Goal: Information Seeking & Learning: Learn about a topic

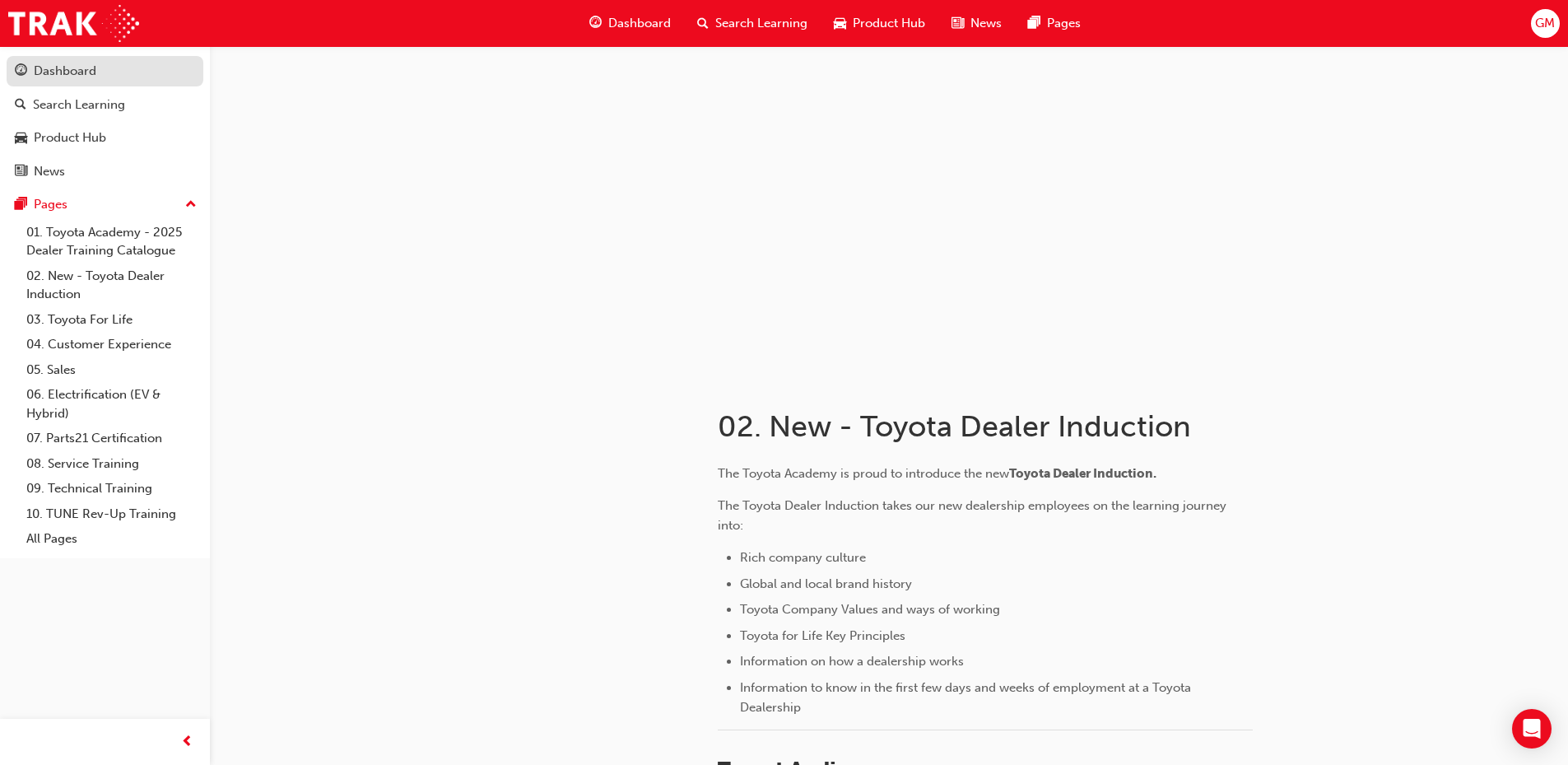
scroll to position [710, 0]
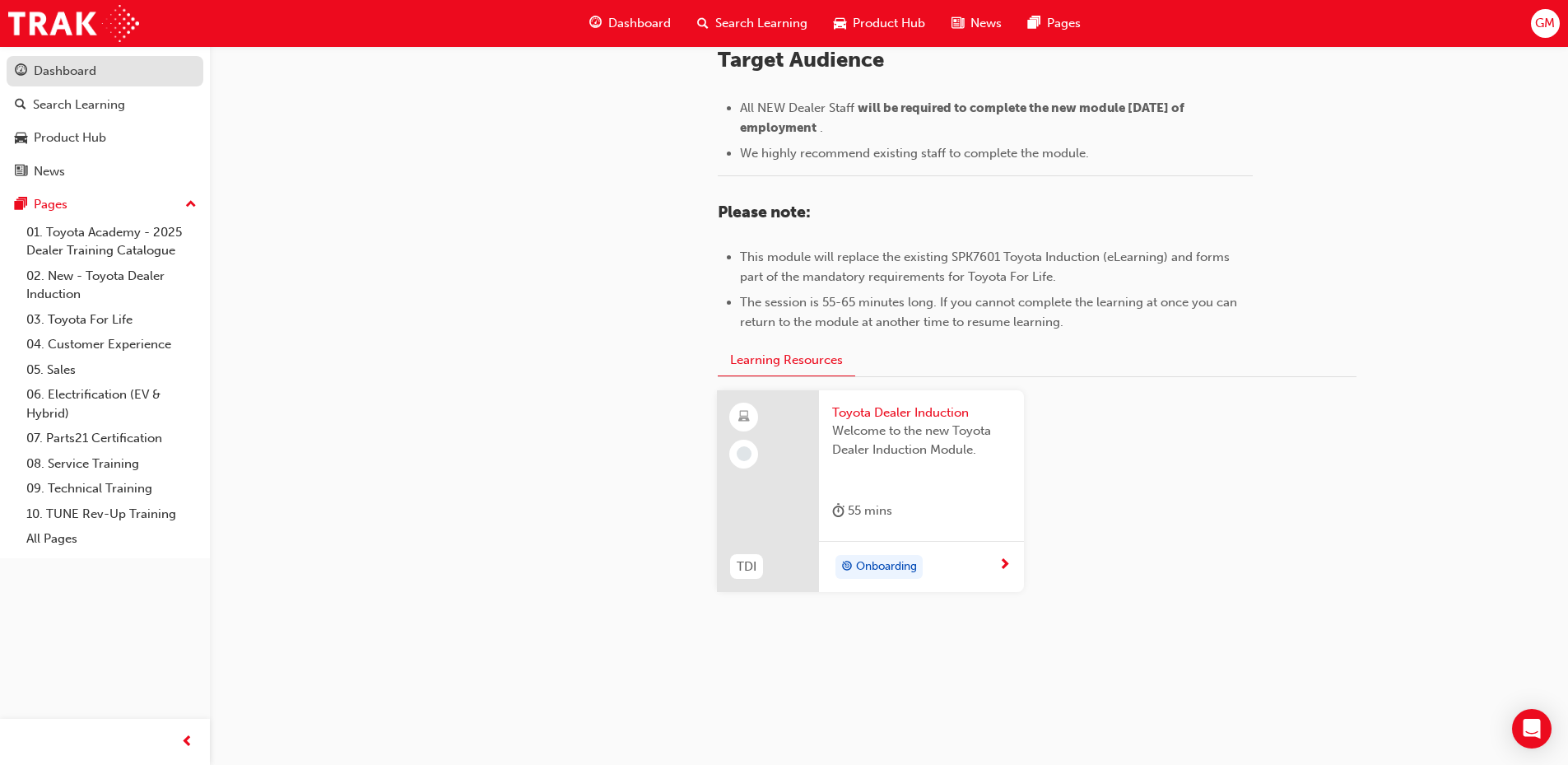
click at [79, 76] on div "Dashboard" at bounding box center [64, 71] width 63 height 19
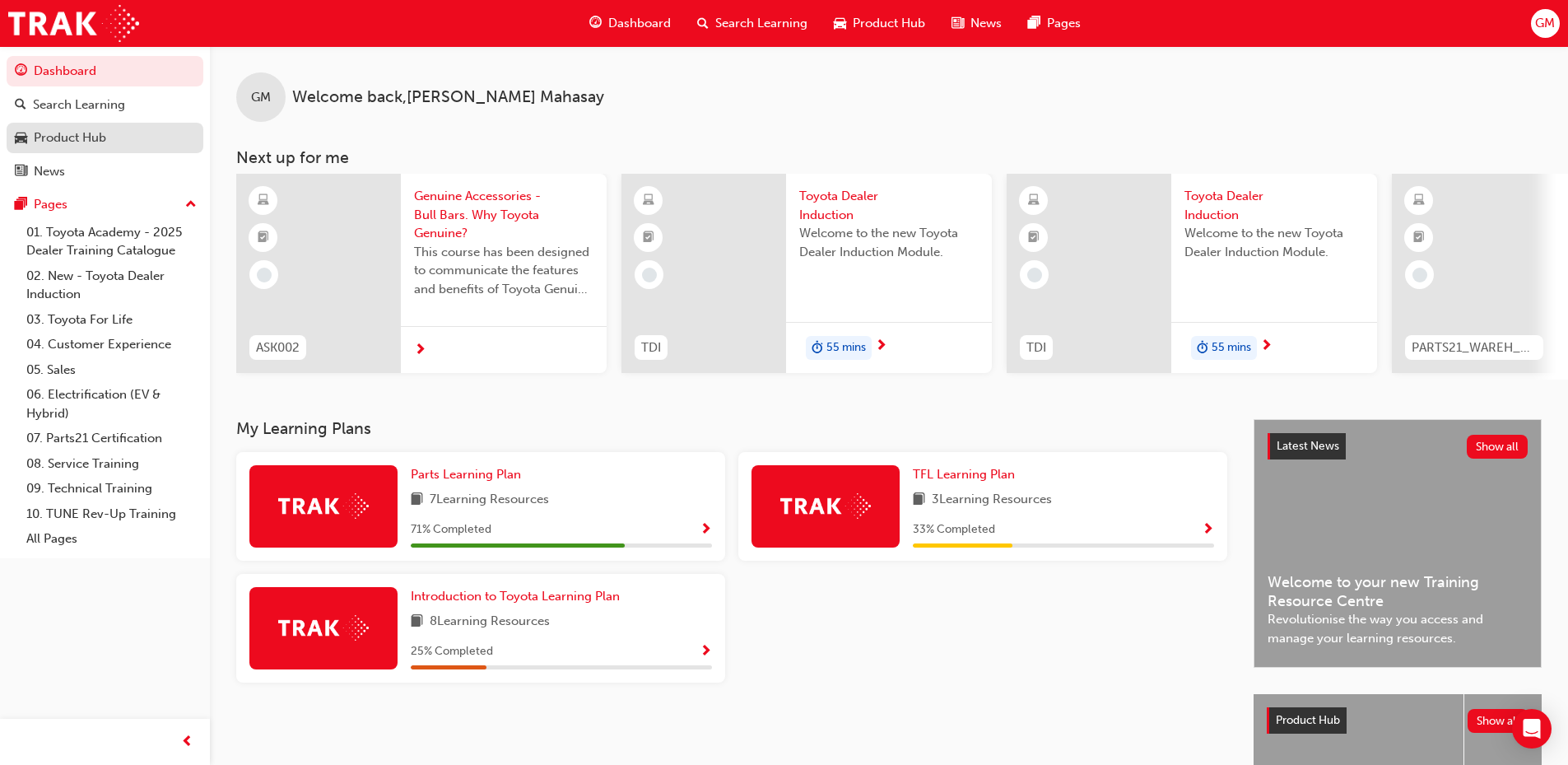
click at [81, 137] on div "Product Hub" at bounding box center [70, 137] width 72 height 19
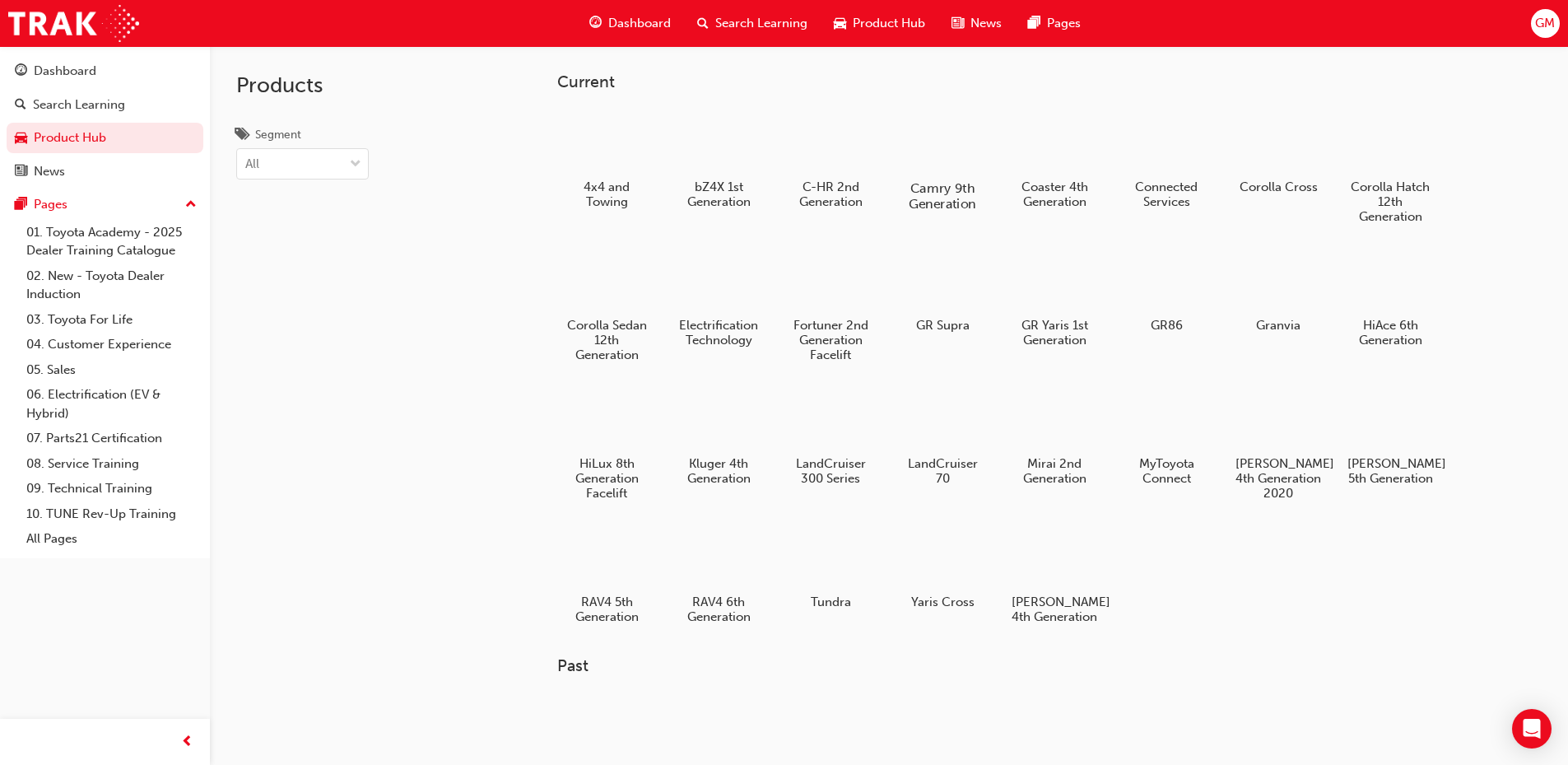
click at [935, 141] on div at bounding box center [941, 140] width 91 height 65
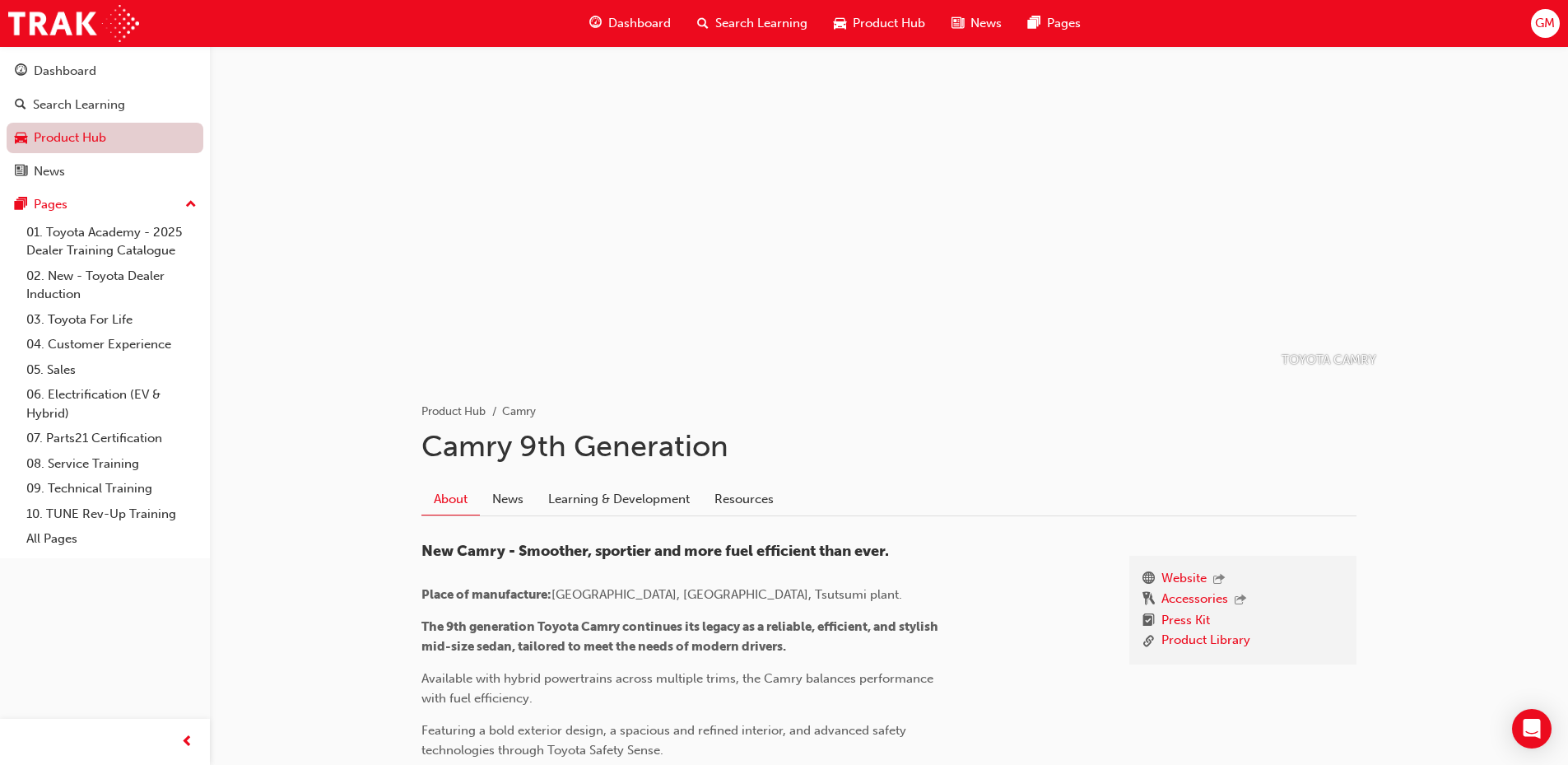
click at [79, 139] on link "Product Hub" at bounding box center [104, 138] width 197 height 30
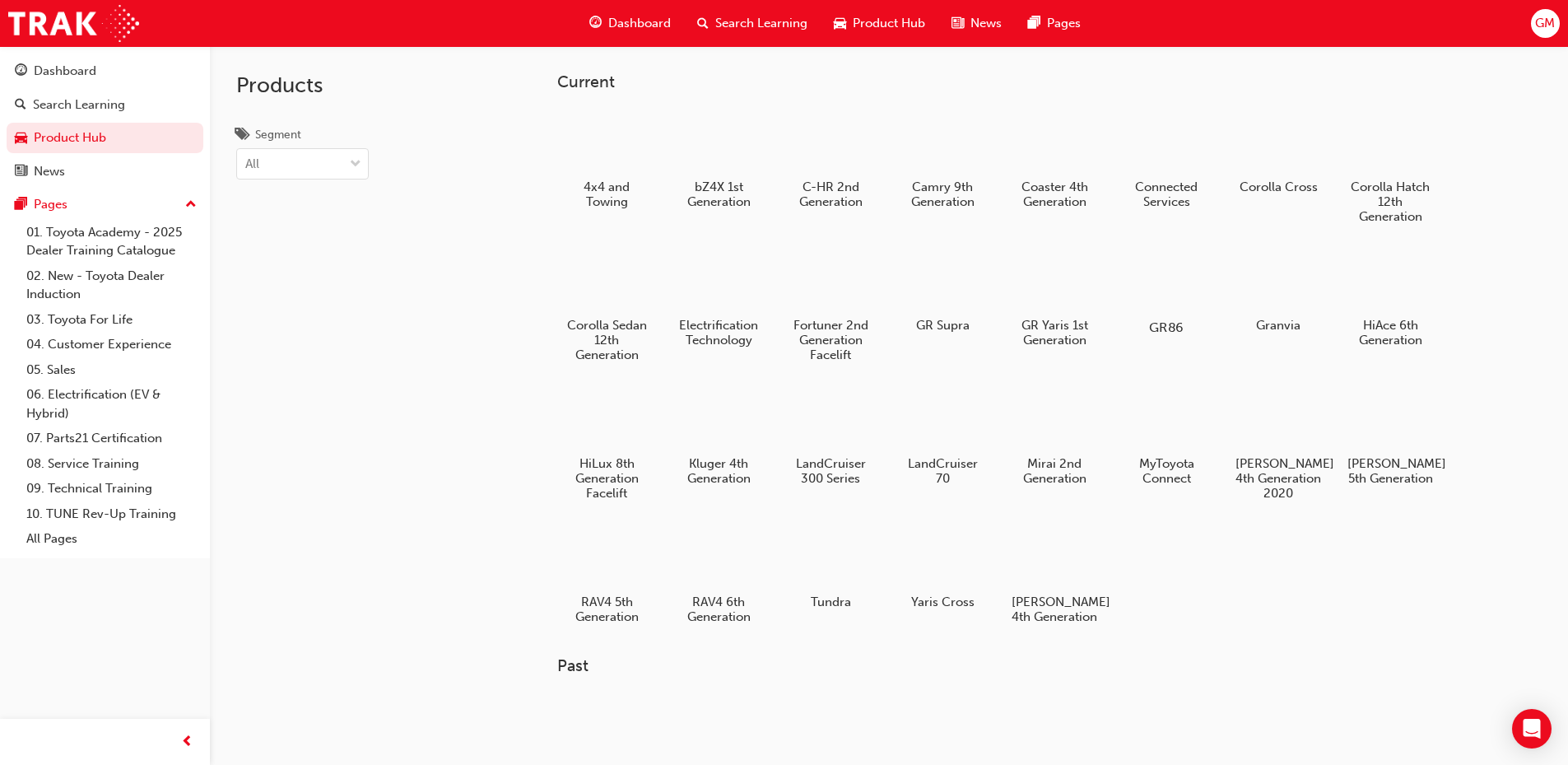
click at [1136, 292] on div at bounding box center [1165, 280] width 91 height 66
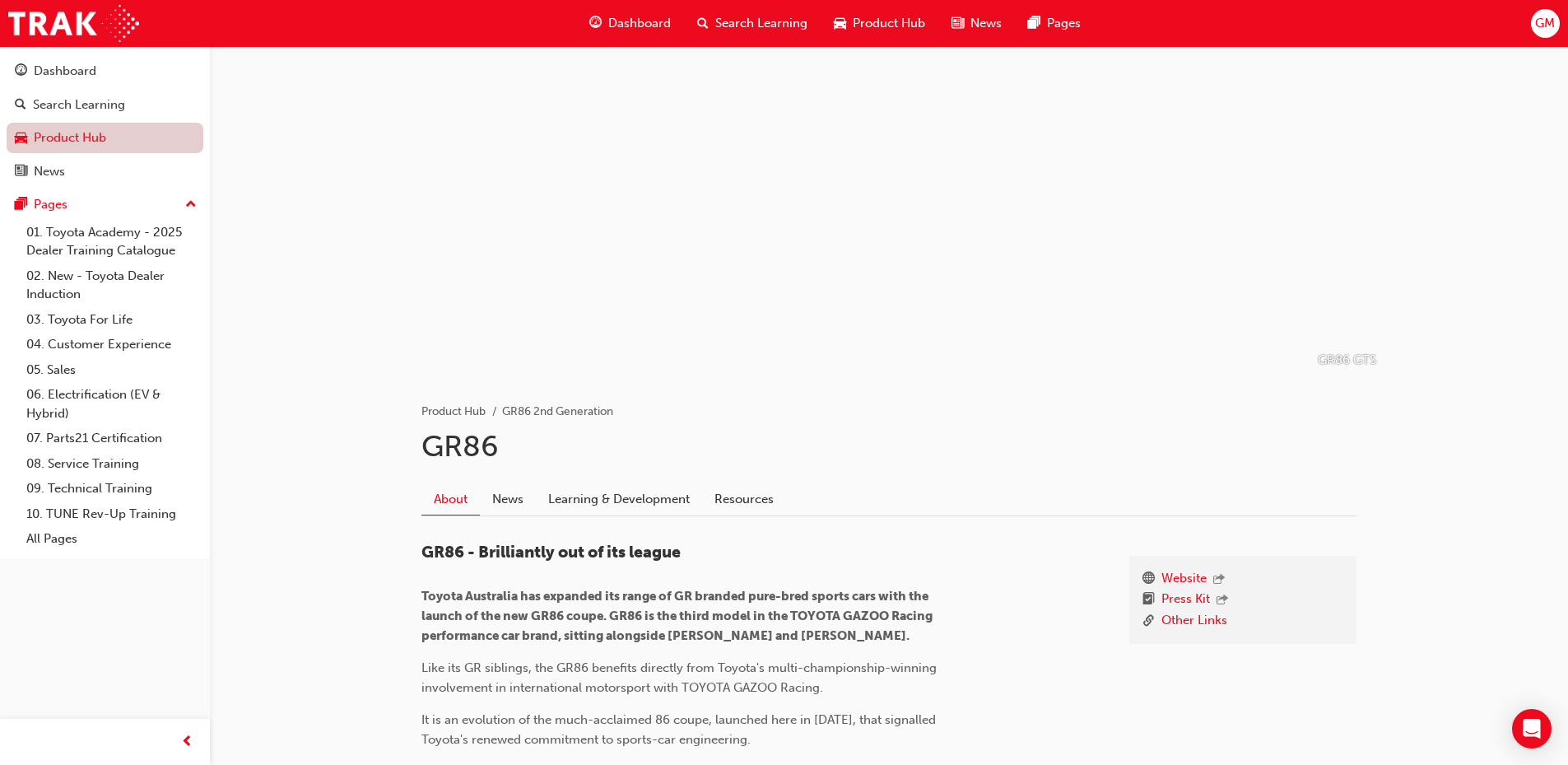
click at [106, 135] on link "Product Hub" at bounding box center [104, 138] width 197 height 30
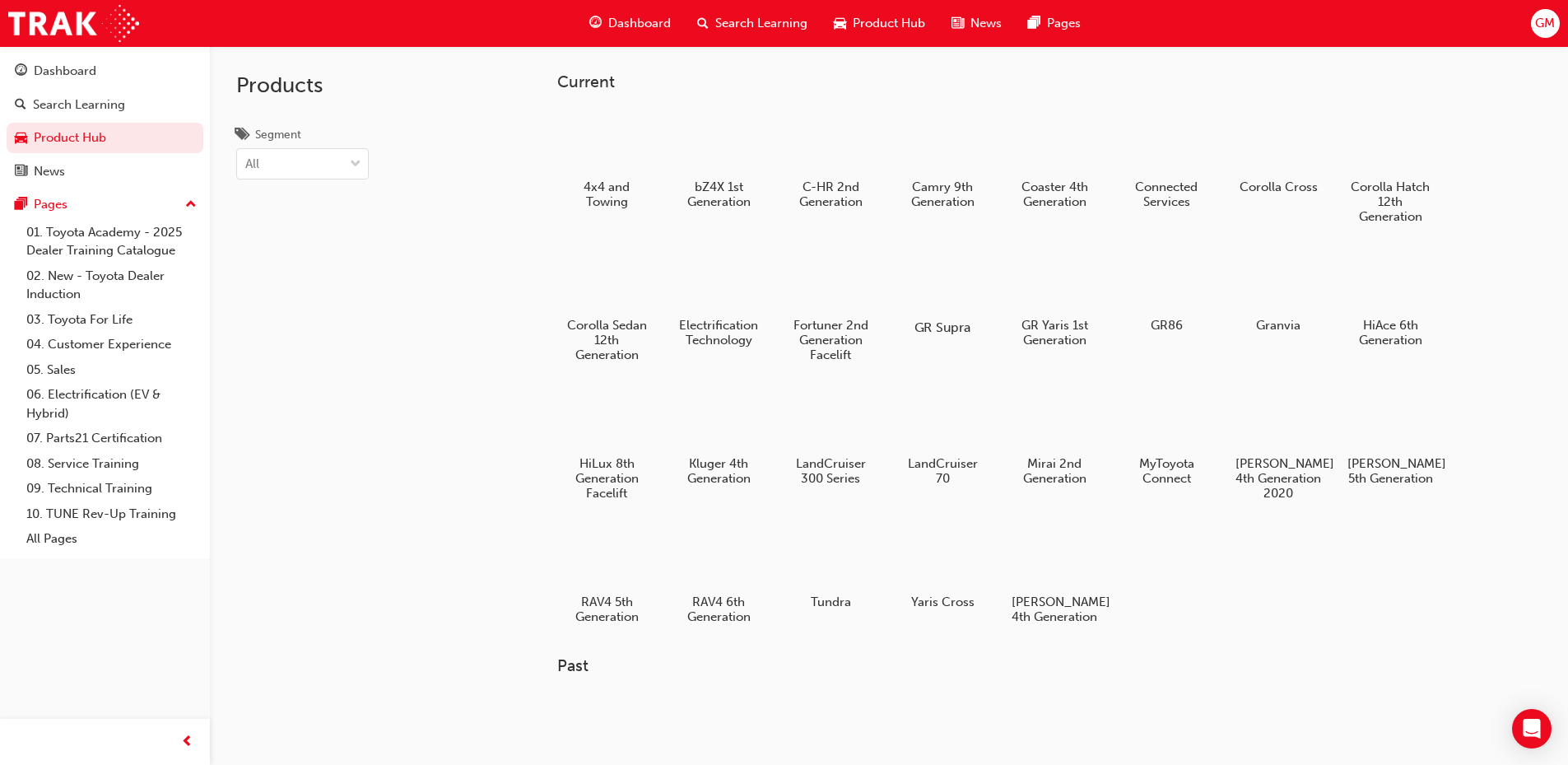
click at [964, 286] on div at bounding box center [941, 280] width 91 height 66
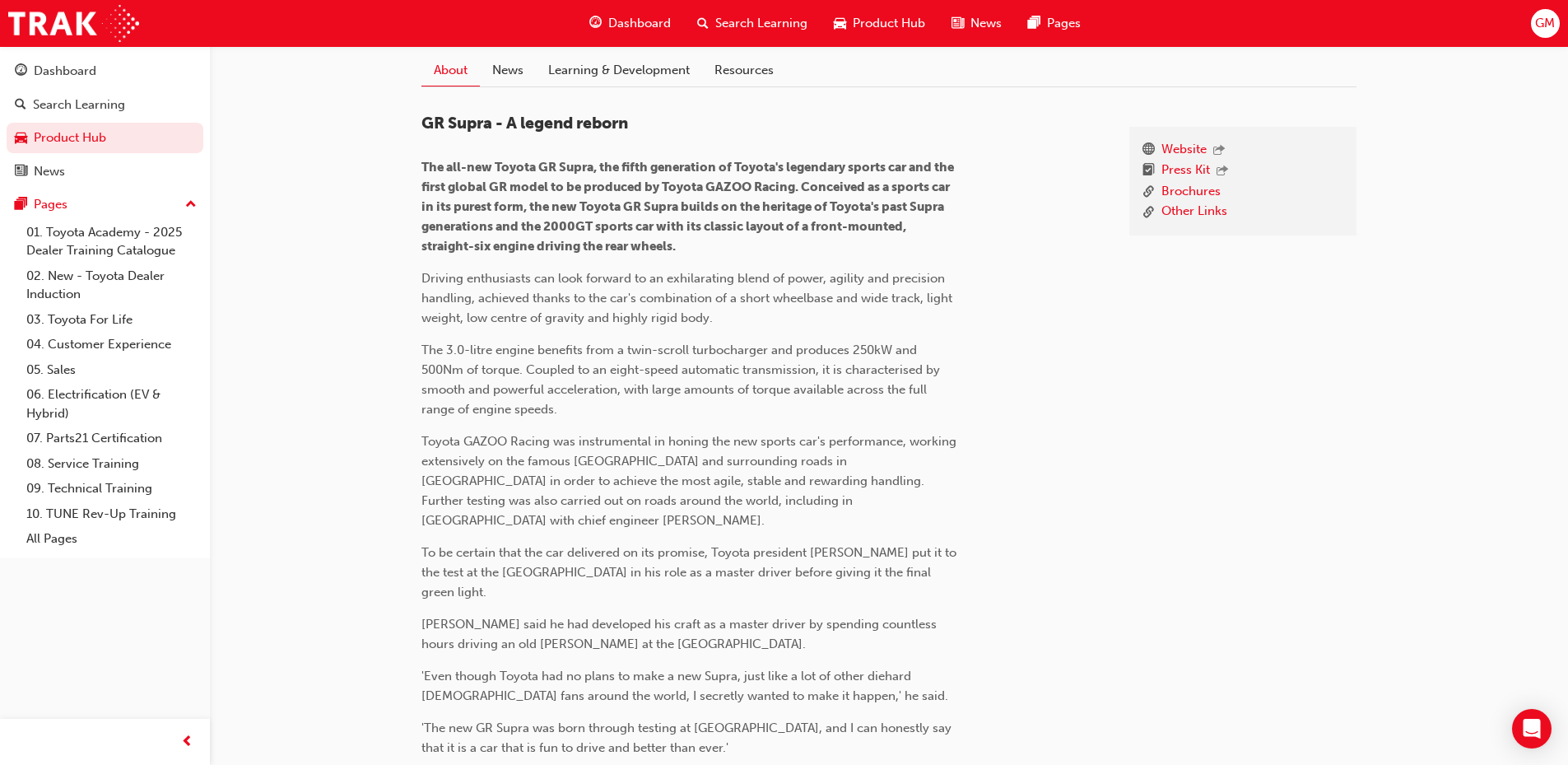
scroll to position [191, 0]
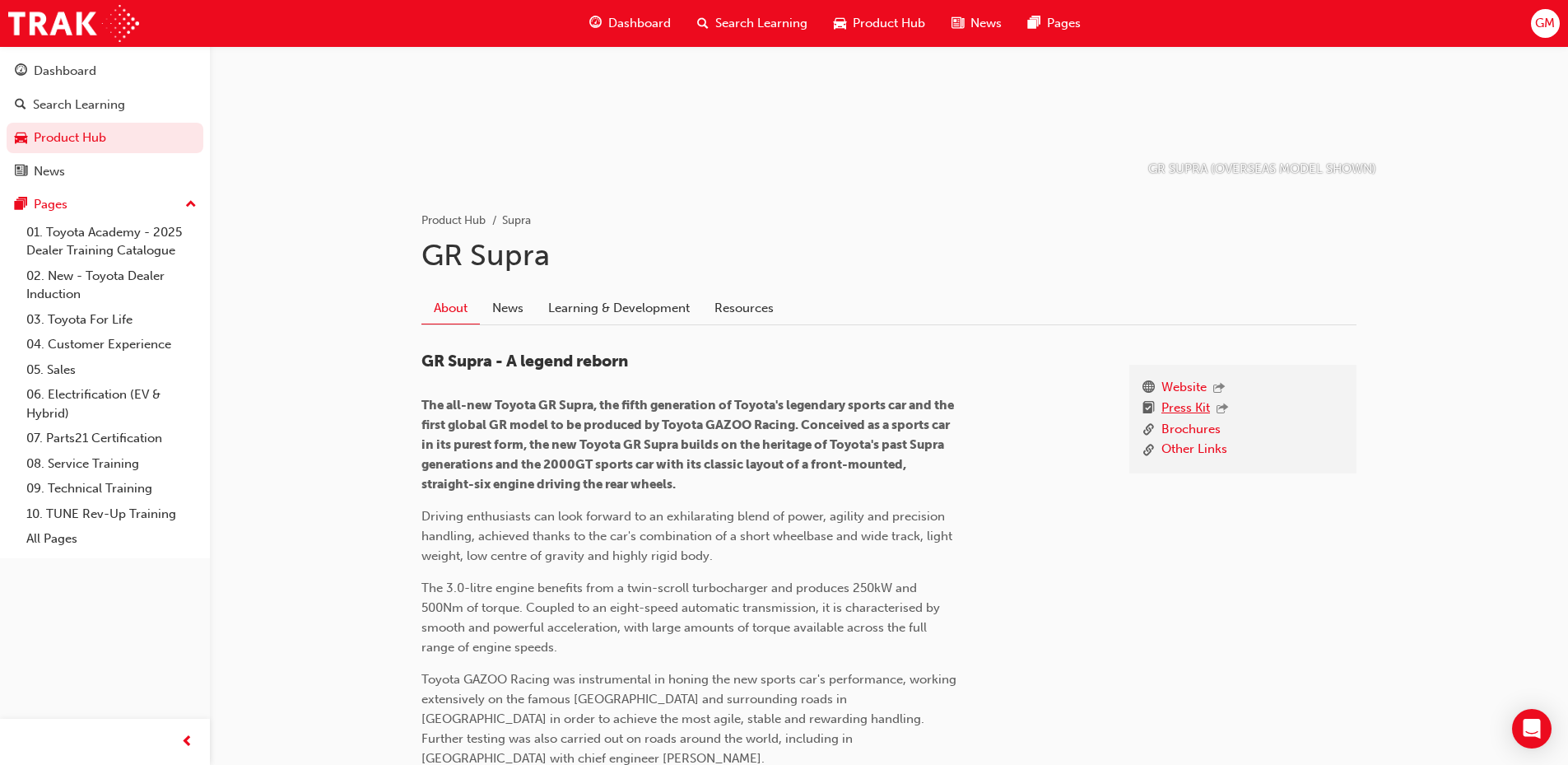
click at [1179, 408] on link "Press Kit" at bounding box center [1186, 409] width 49 height 21
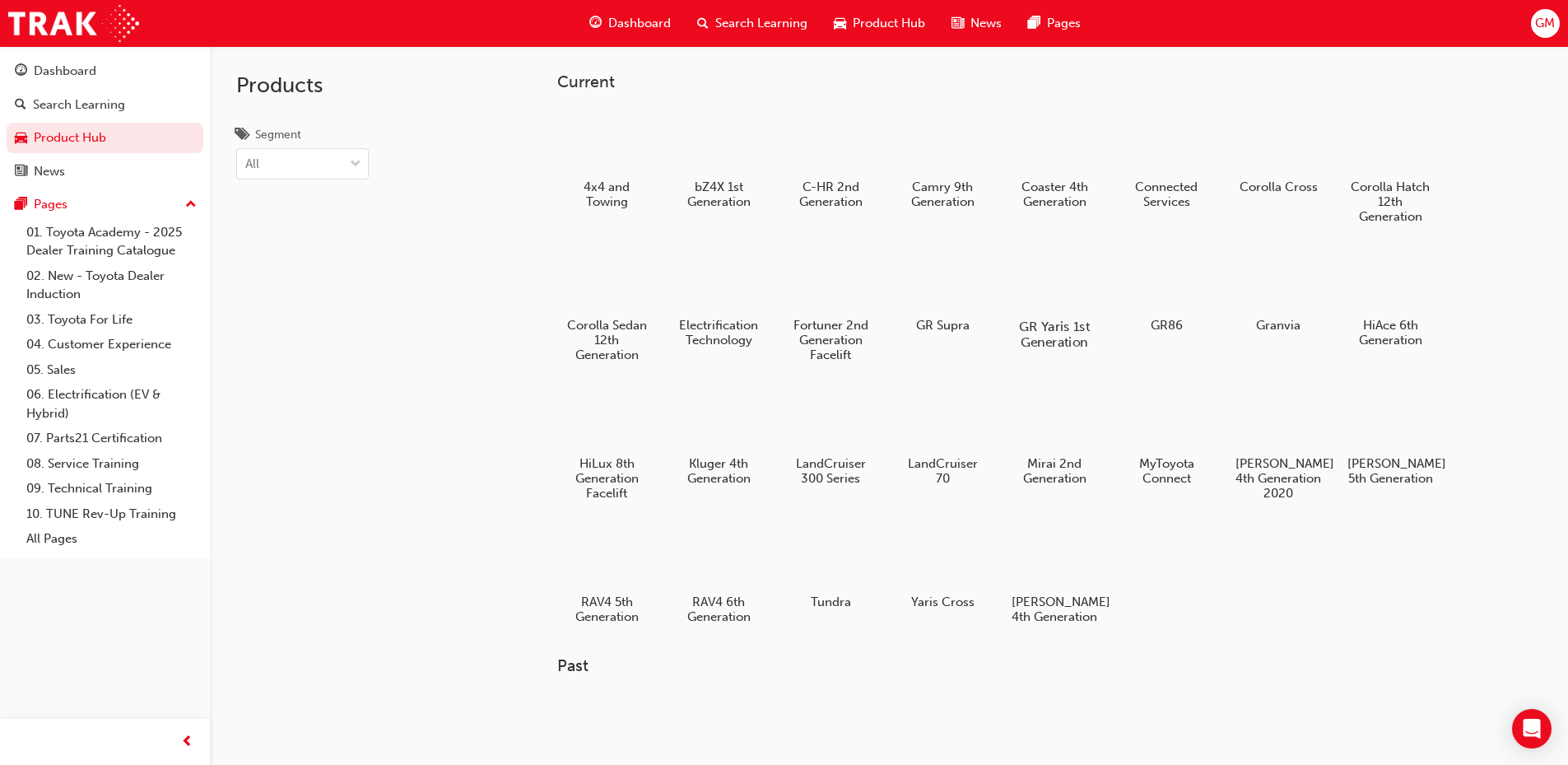
click at [1052, 292] on div at bounding box center [1053, 279] width 91 height 66
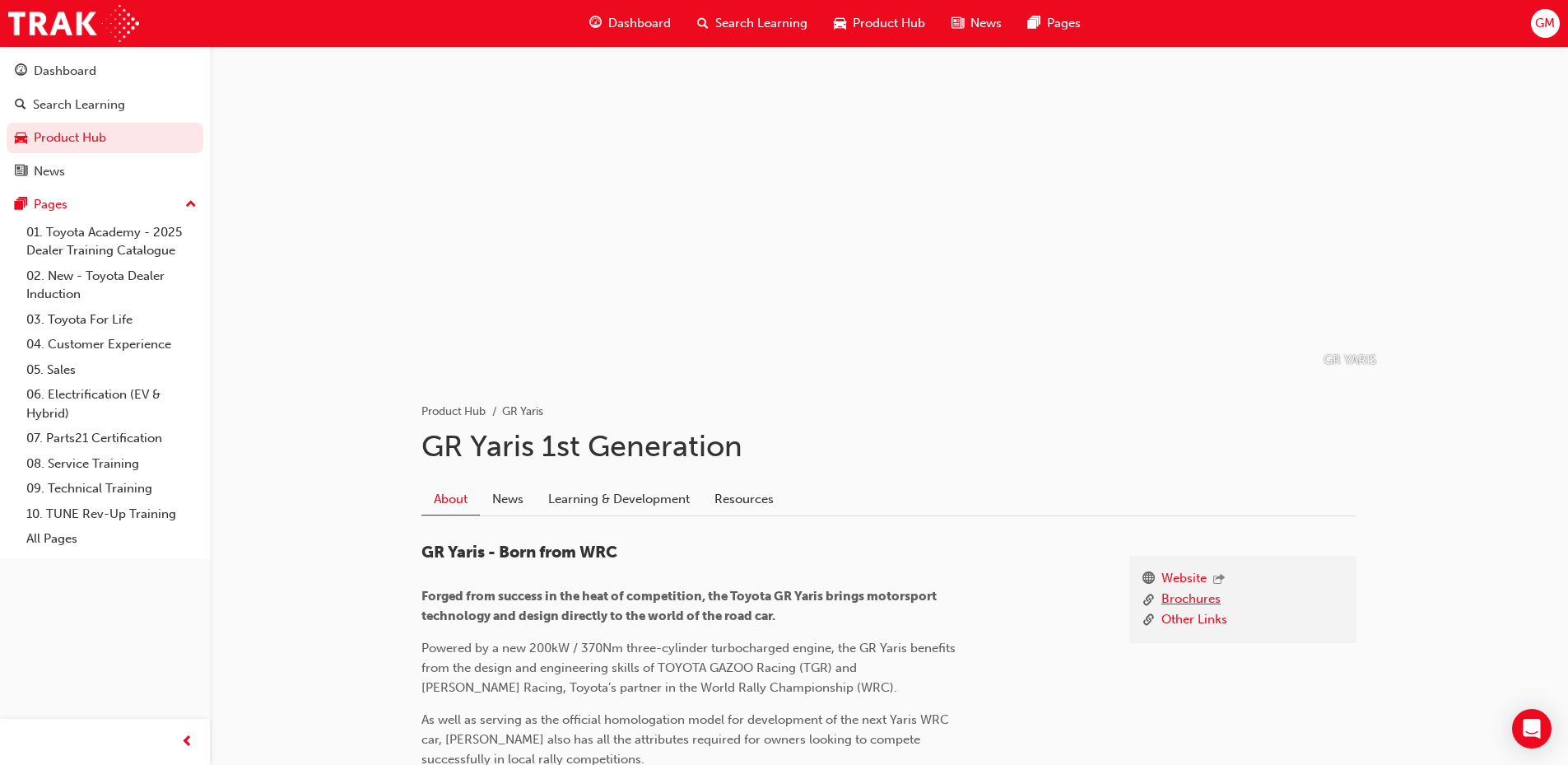
click at [1185, 601] on link "Brochures" at bounding box center [1191, 600] width 59 height 20
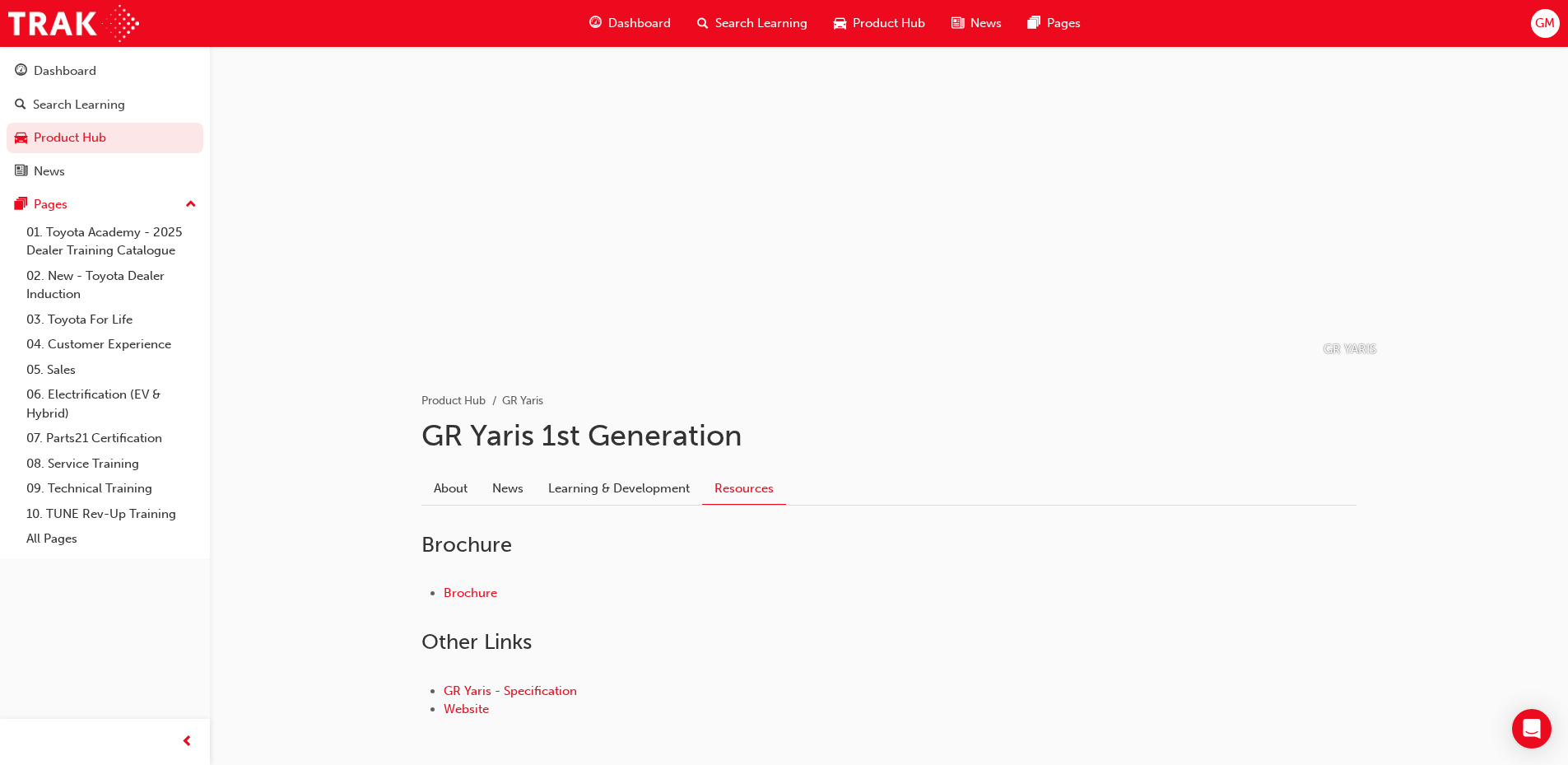
scroll to position [85, 0]
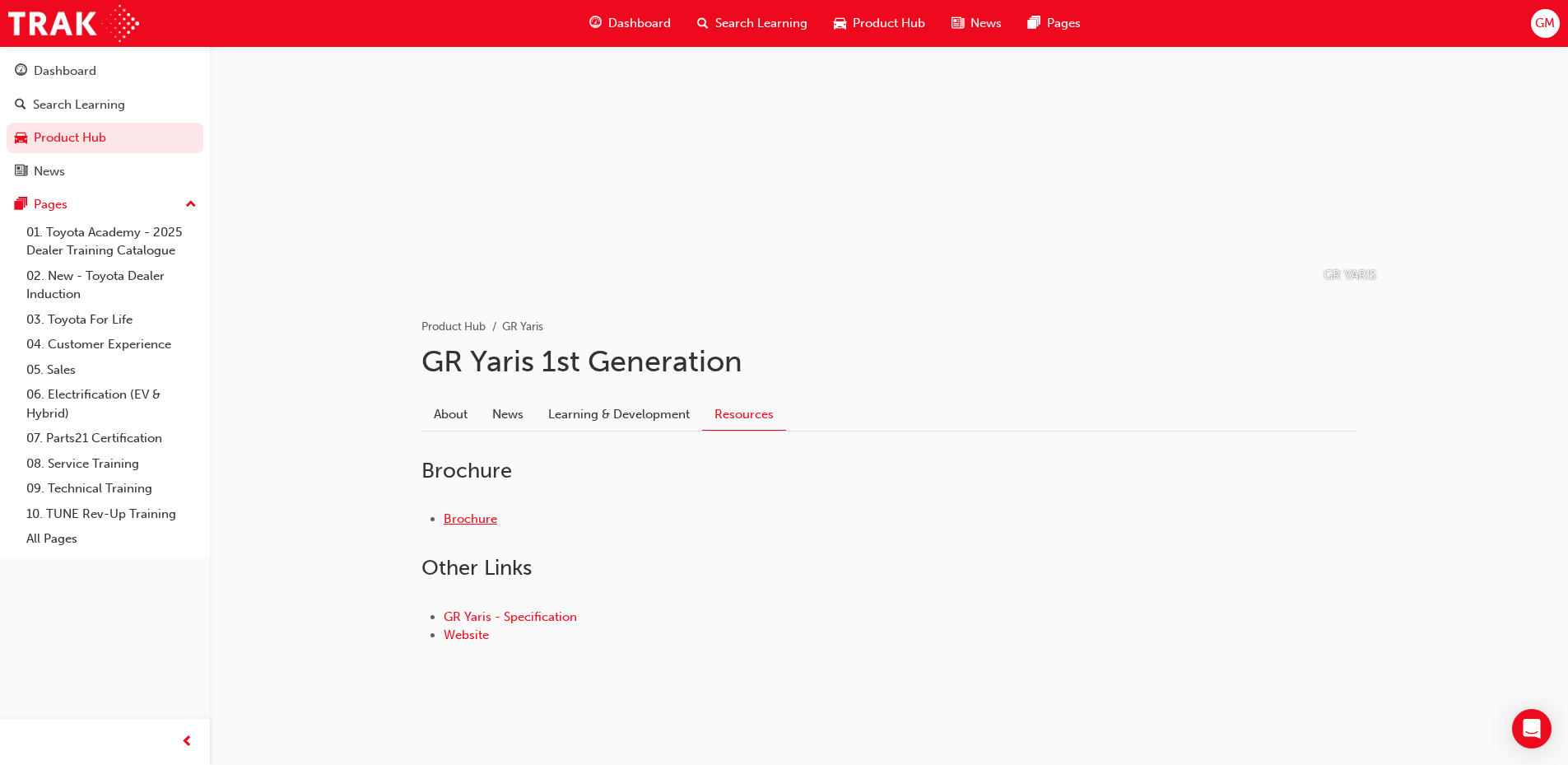
click at [471, 524] on link "Brochure" at bounding box center [471, 519] width 54 height 15
